Goal: Transaction & Acquisition: Purchase product/service

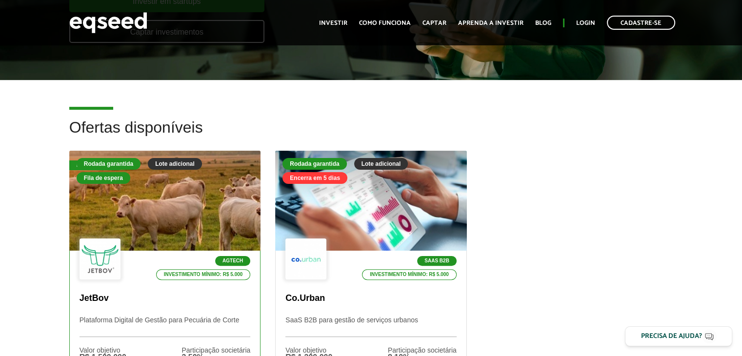
scroll to position [244, 0]
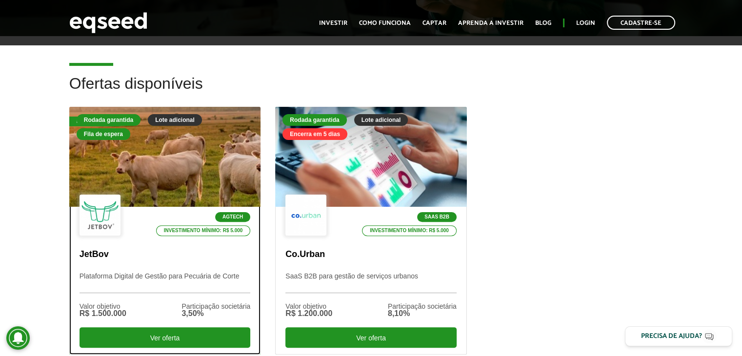
click at [174, 164] on div at bounding box center [165, 157] width 230 height 120
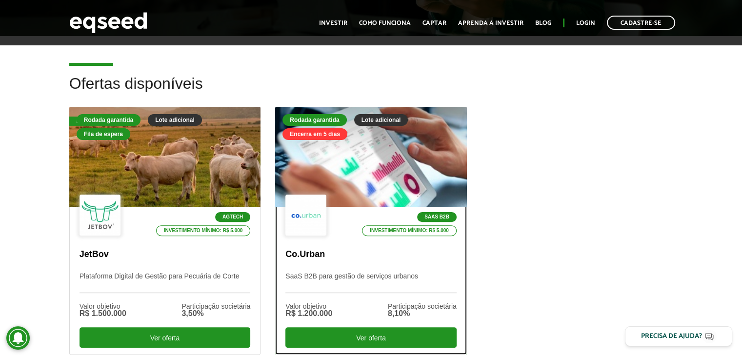
click at [351, 165] on div at bounding box center [371, 157] width 230 height 120
